Goal: Transaction & Acquisition: Purchase product/service

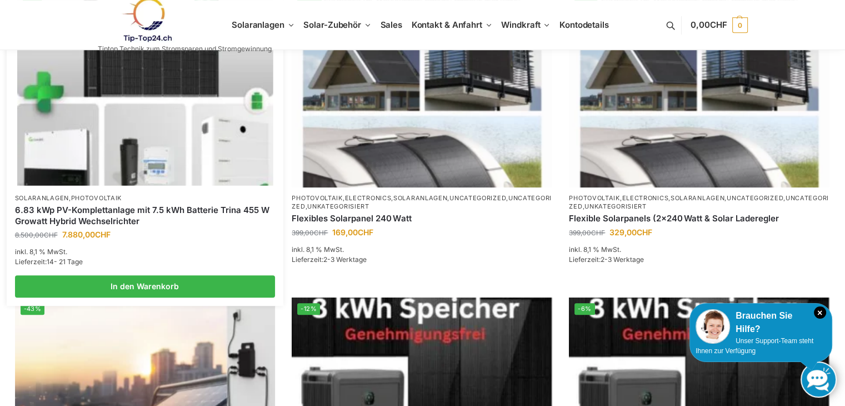
scroll to position [500, 0]
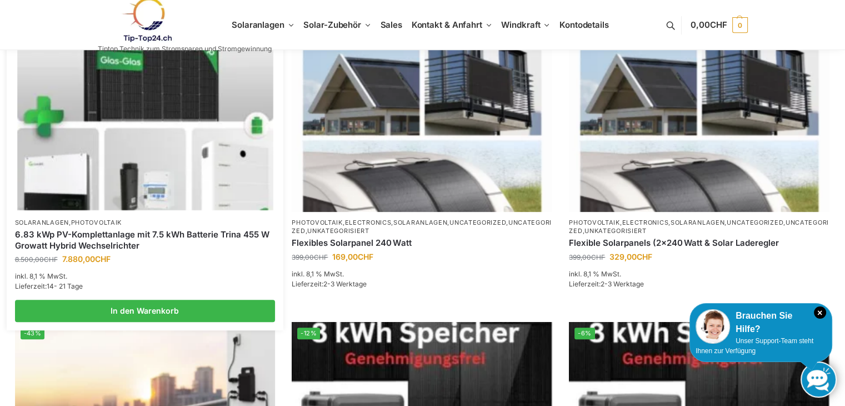
click at [157, 117] on img at bounding box center [145, 114] width 256 height 192
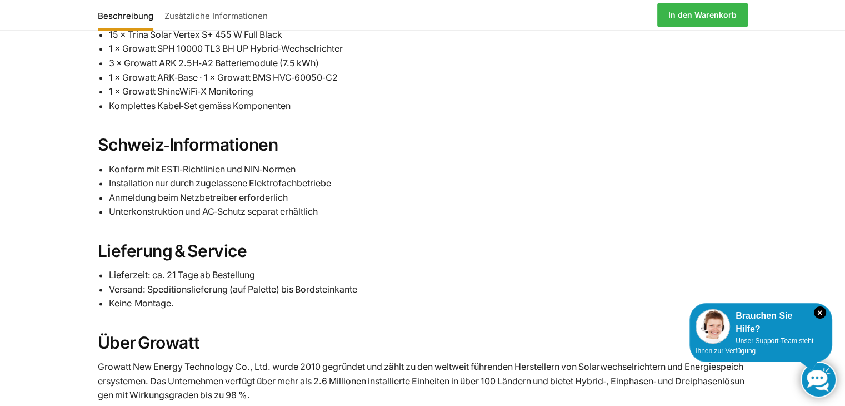
scroll to position [1555, 0]
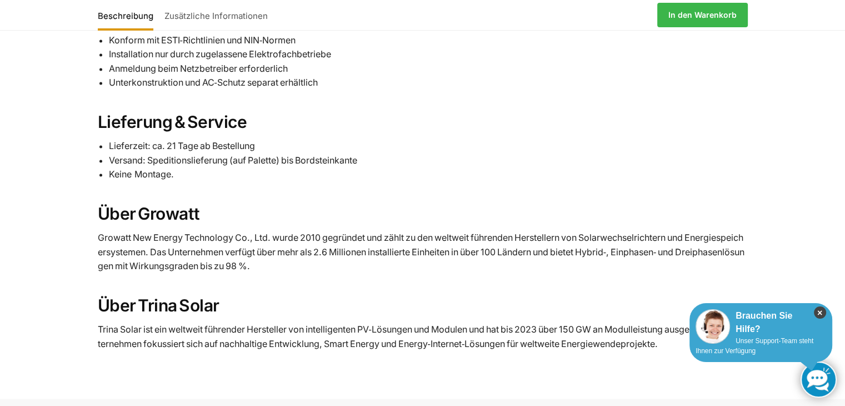
click at [818, 312] on icon "×" at bounding box center [820, 312] width 12 height 12
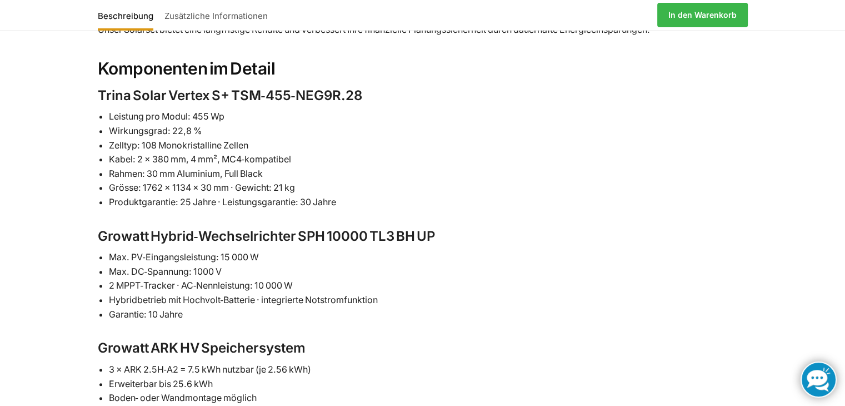
scroll to position [890, 0]
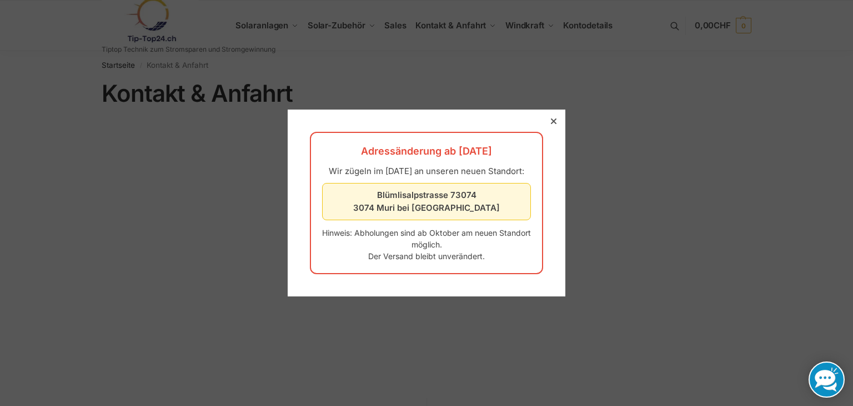
click at [549, 116] on div at bounding box center [554, 121] width 10 height 10
